Goal: Transaction & Acquisition: Book appointment/travel/reservation

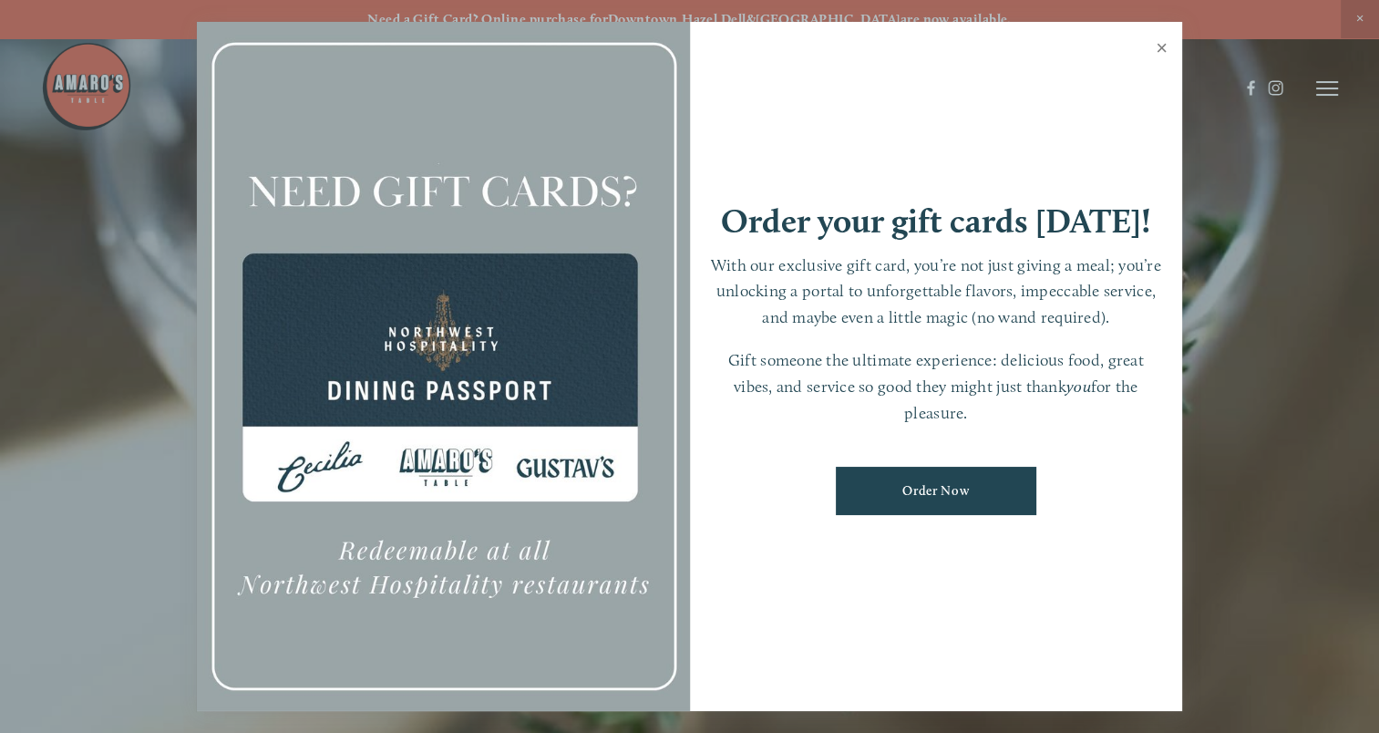
click at [1160, 53] on link "Close" at bounding box center [1162, 50] width 36 height 51
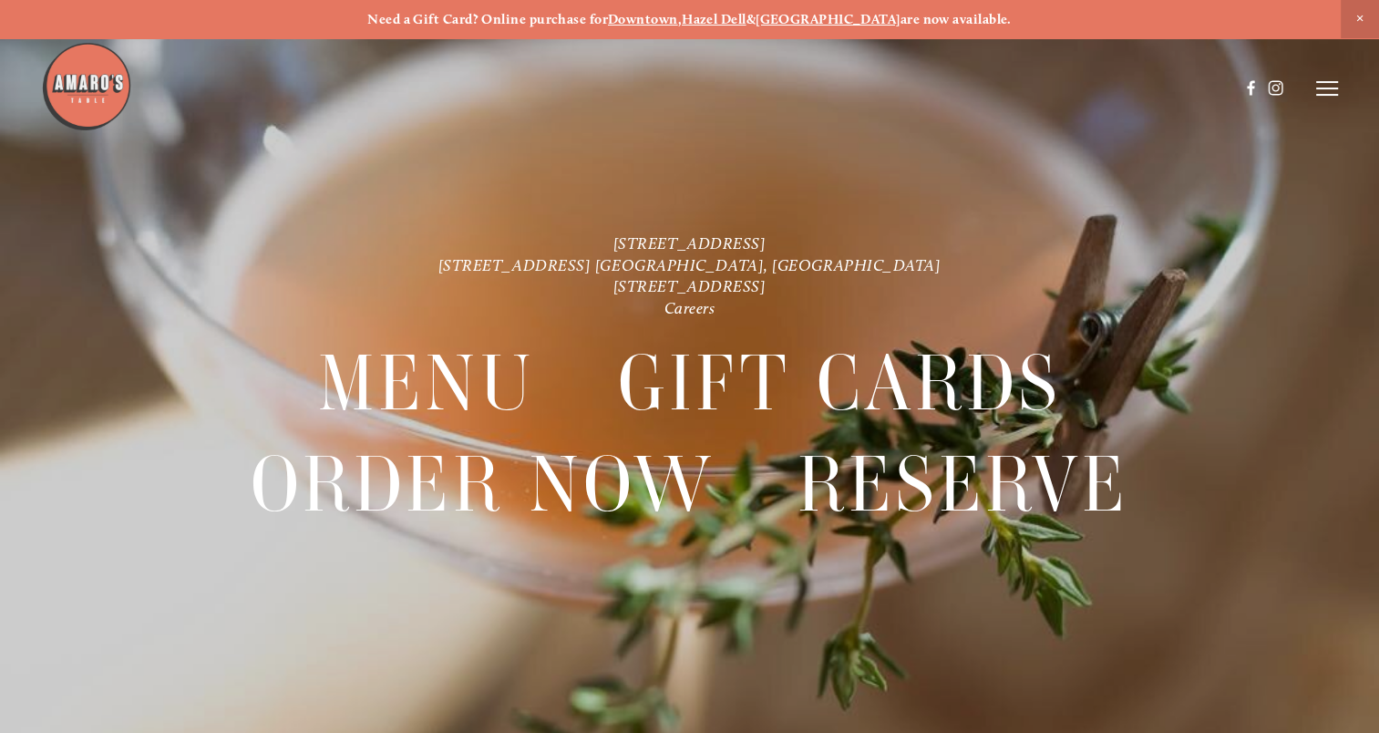
click at [1328, 88] on line at bounding box center [1327, 88] width 22 height 0
click at [1192, 85] on span "Reserve" at bounding box center [1213, 87] width 42 height 15
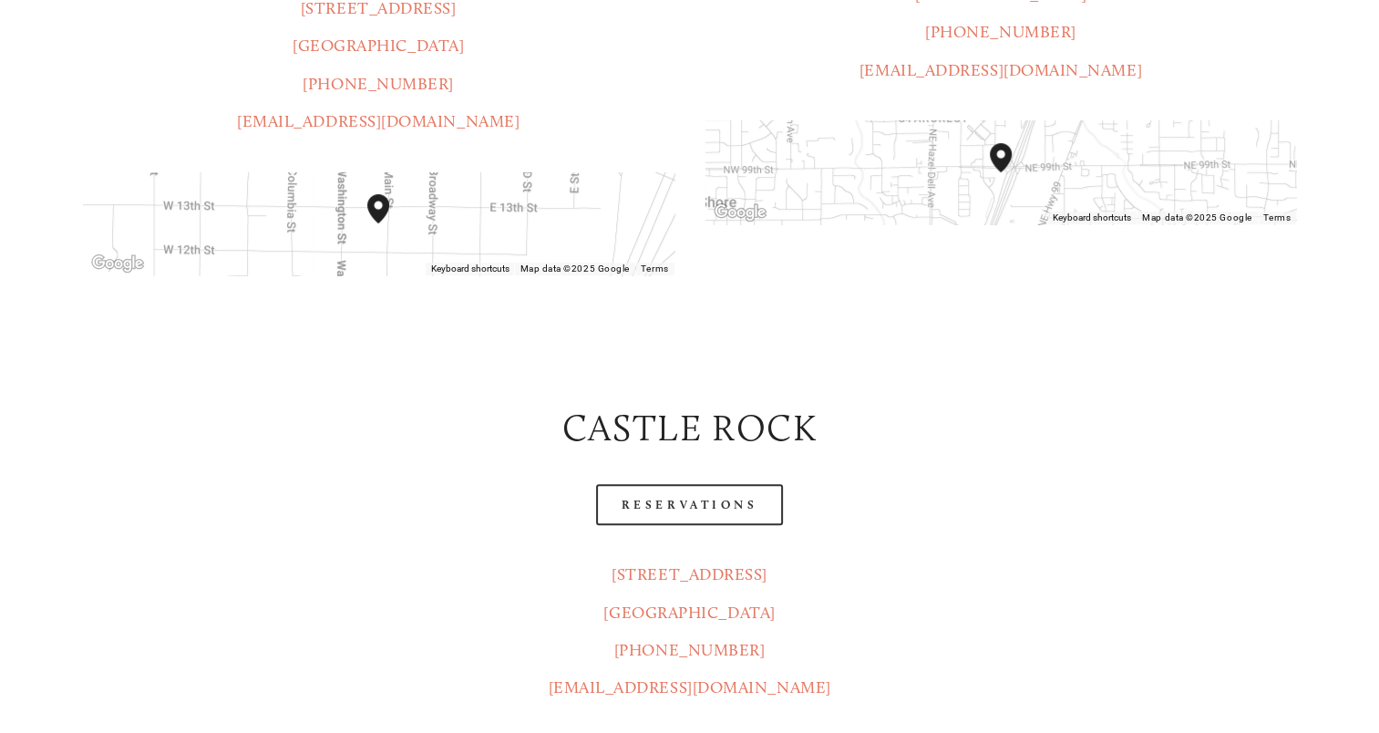
scroll to position [821, 0]
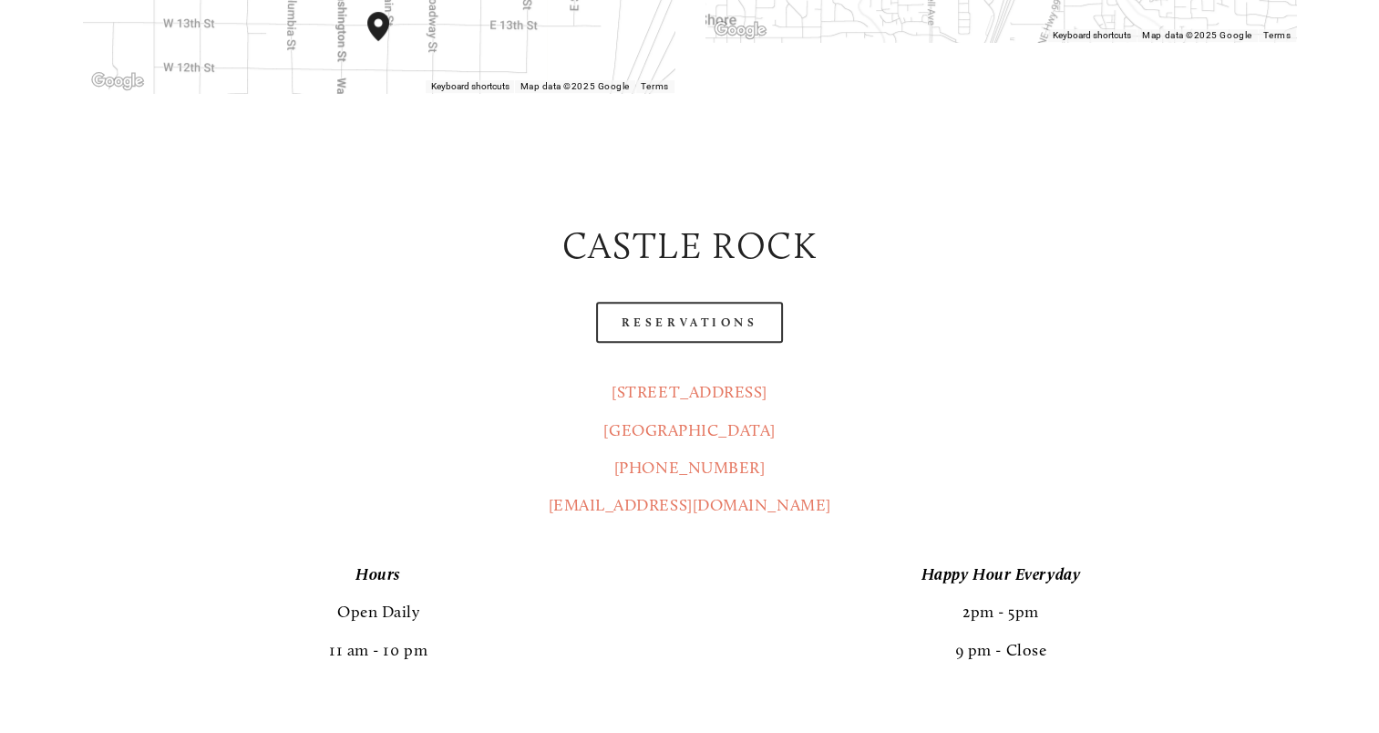
click at [1230, 374] on p "[STREET_ADDRESS] (360) 967-2333 [EMAIL_ADDRESS][DOMAIN_NAME]" at bounding box center [689, 449] width 1213 height 151
click at [695, 302] on link "Reservations" at bounding box center [690, 322] width 188 height 41
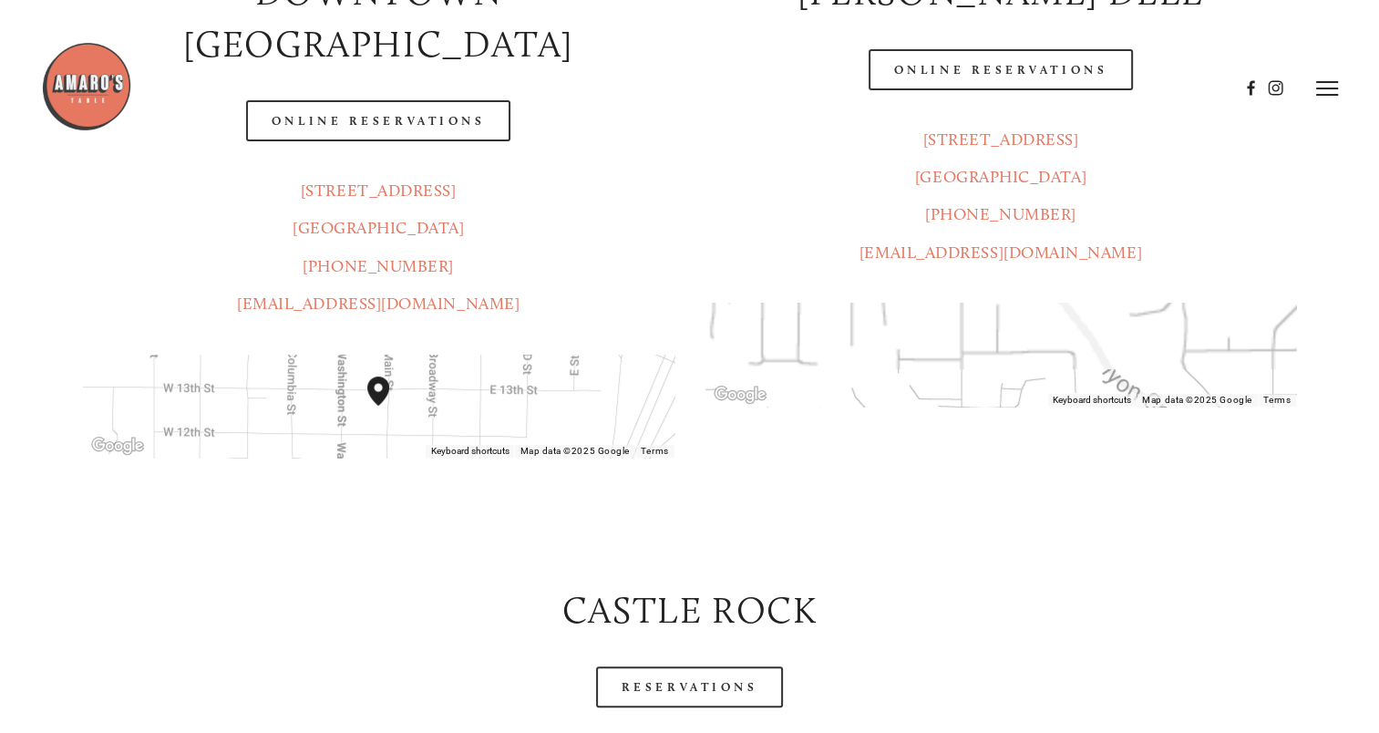
scroll to position [182, 0]
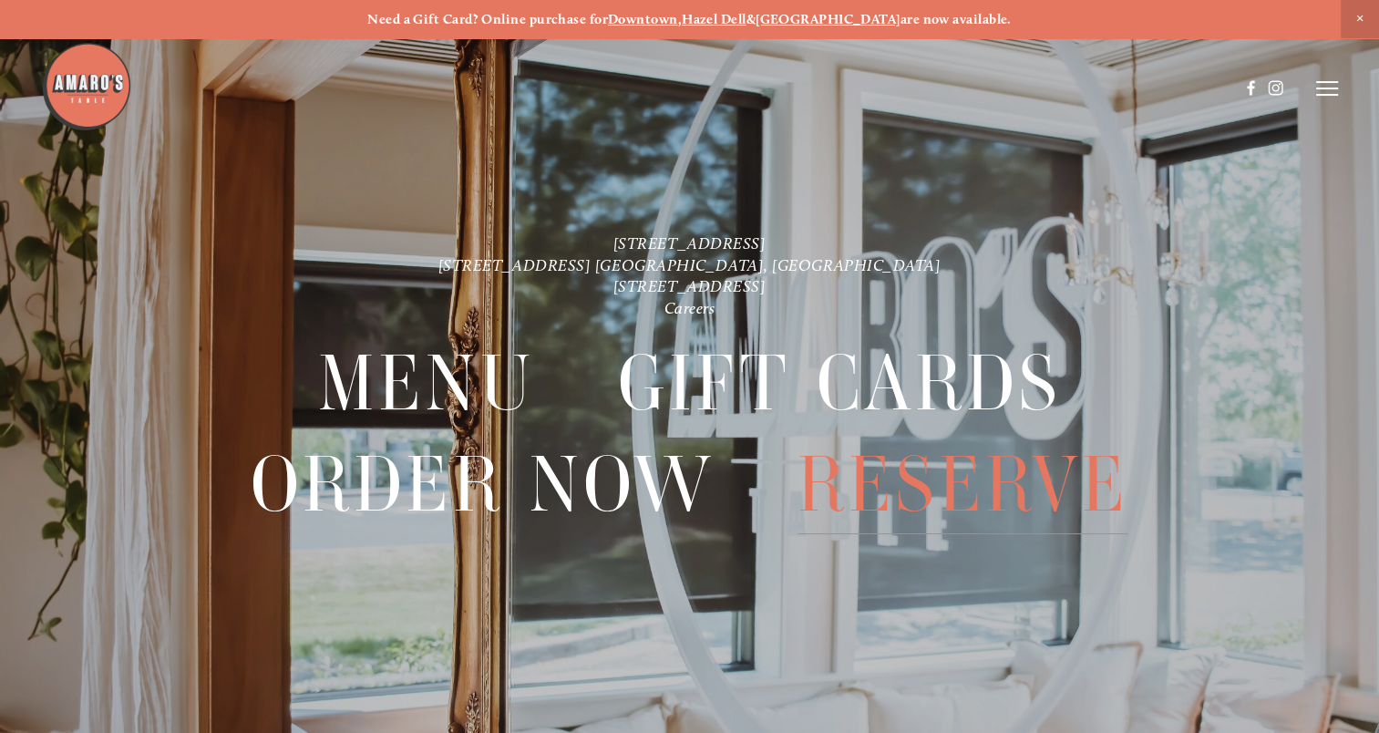
scroll to position [38, 0]
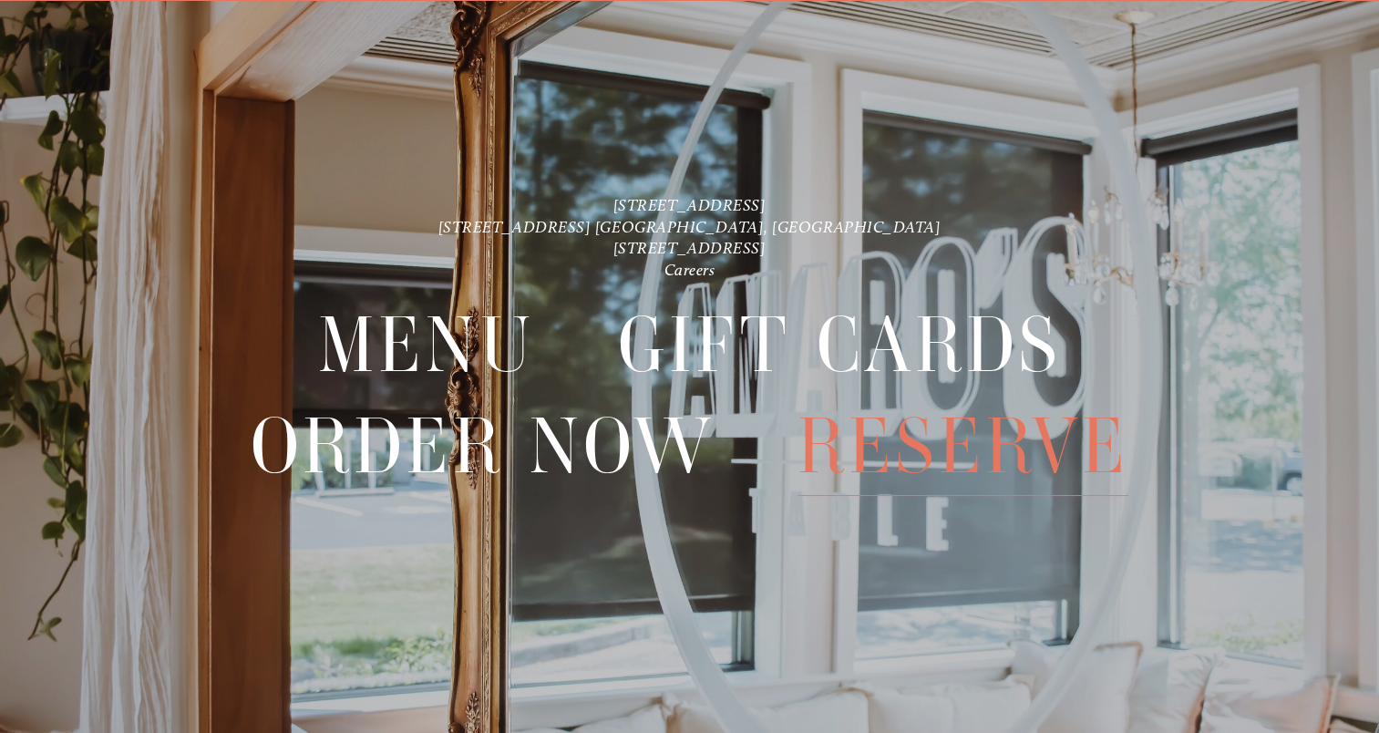
click at [988, 459] on span "Reserve" at bounding box center [964, 446] width 332 height 99
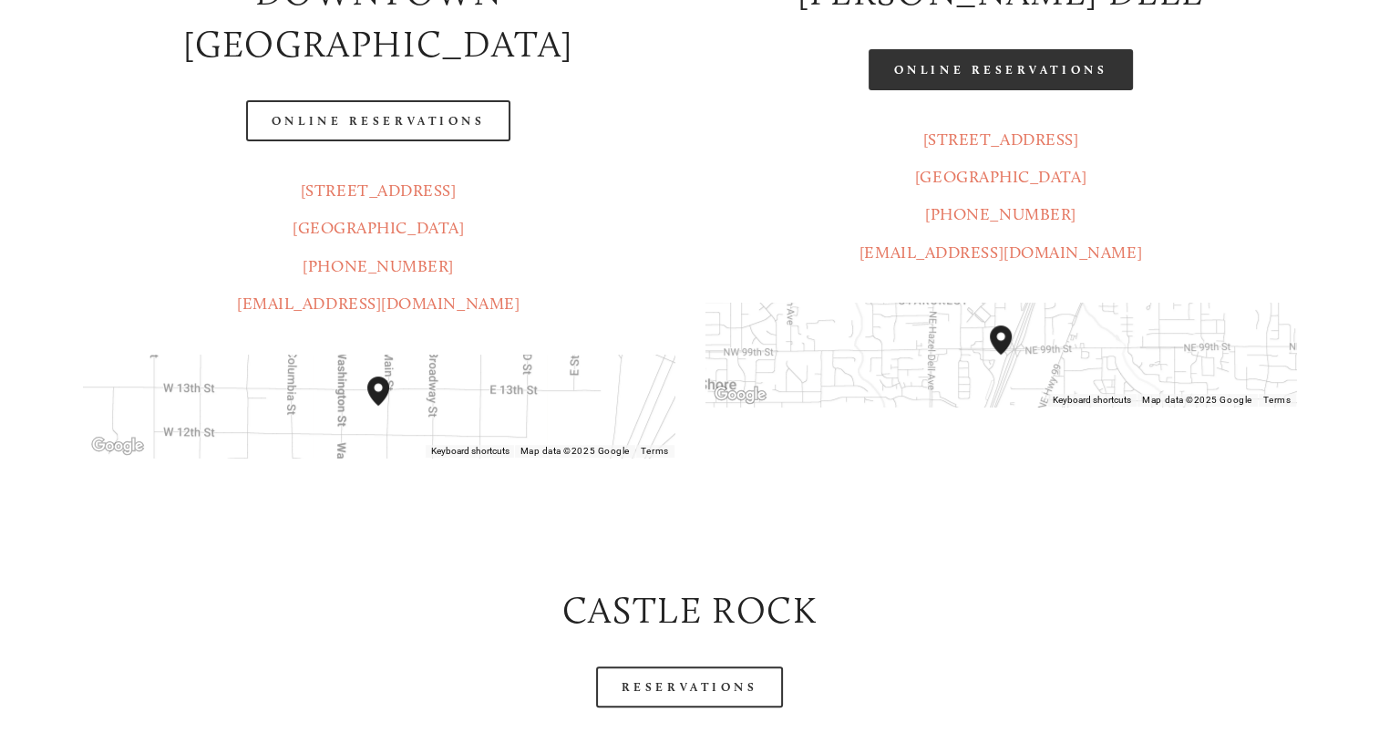
scroll to position [638, 0]
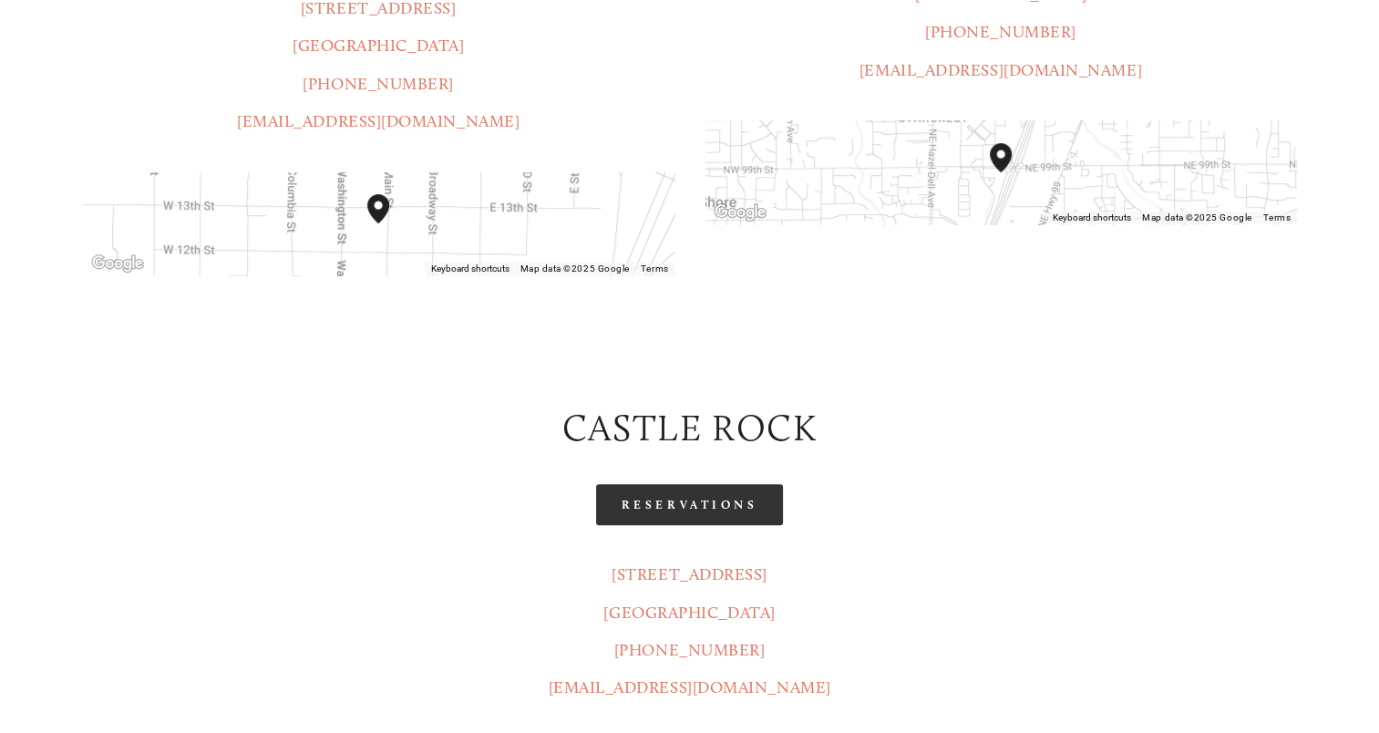
click at [683, 484] on link "Reservations" at bounding box center [690, 504] width 188 height 41
